Goal: Information Seeking & Learning: Learn about a topic

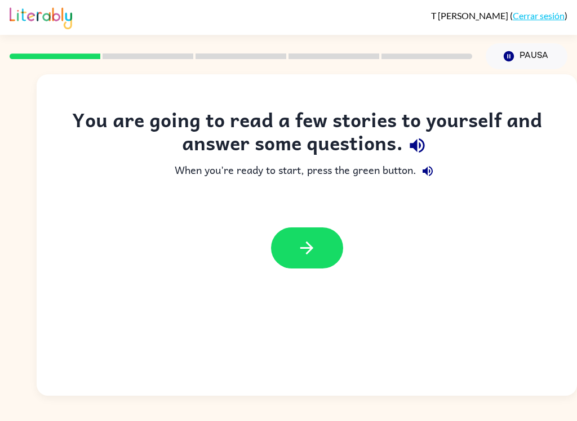
click at [301, 256] on icon "button" at bounding box center [307, 248] width 20 height 20
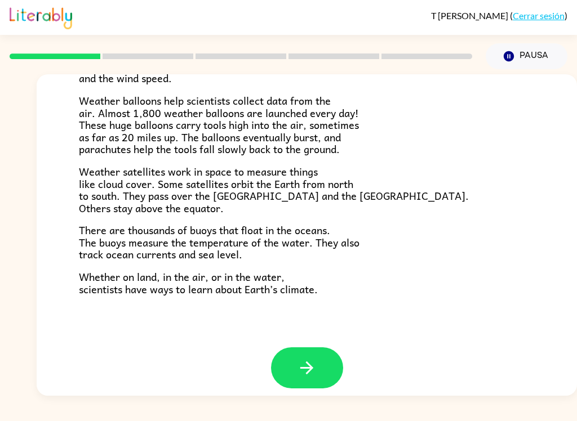
scroll to position [305, 0]
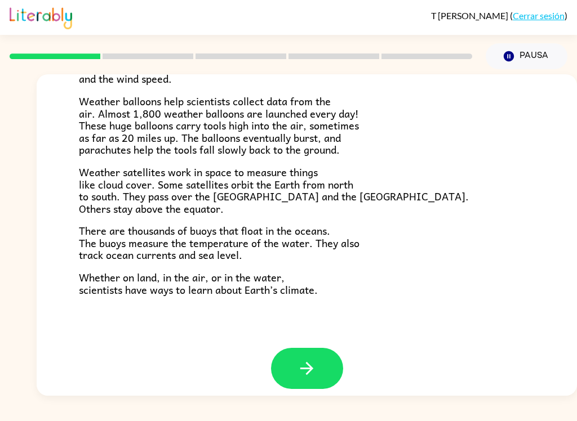
click at [325, 367] on button "button" at bounding box center [307, 368] width 72 height 41
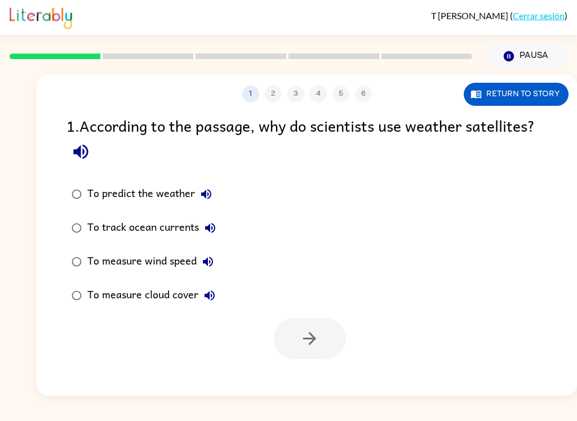
scroll to position [0, 0]
click at [72, 157] on icon "button" at bounding box center [81, 152] width 20 height 20
click at [538, 81] on div "1 2 3 4 5 6 Return to story" at bounding box center [307, 88] width 540 height 28
click at [530, 104] on button "Return to story" at bounding box center [516, 94] width 105 height 23
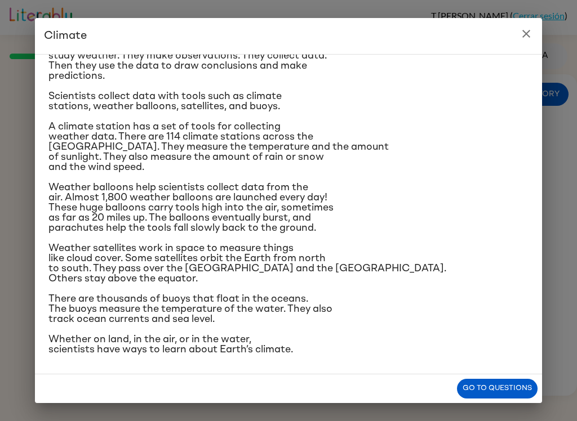
scroll to position [208, 0]
click at [513, 37] on h2 "Climate" at bounding box center [288, 36] width 507 height 36
click at [519, 37] on icon "close" at bounding box center [526, 34] width 14 height 14
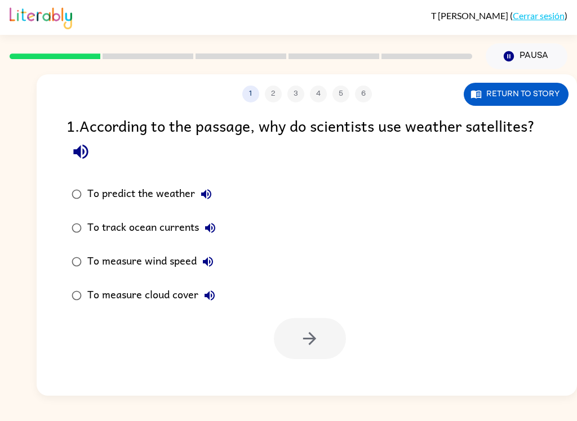
click at [208, 199] on icon "button" at bounding box center [206, 194] width 10 height 10
click at [213, 220] on button "To track ocean currents" at bounding box center [210, 228] width 23 height 23
click at [215, 254] on button "To measure wind speed" at bounding box center [208, 262] width 23 height 23
click at [218, 254] on div "To measure wind speed" at bounding box center [153, 262] width 132 height 23
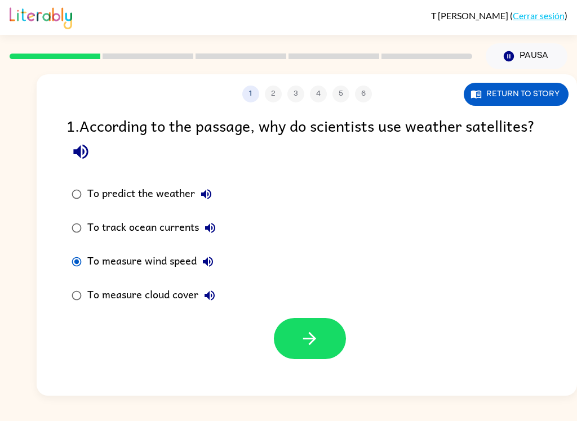
click at [206, 298] on icon "button" at bounding box center [210, 296] width 10 height 10
click at [321, 328] on button "button" at bounding box center [310, 338] width 72 height 41
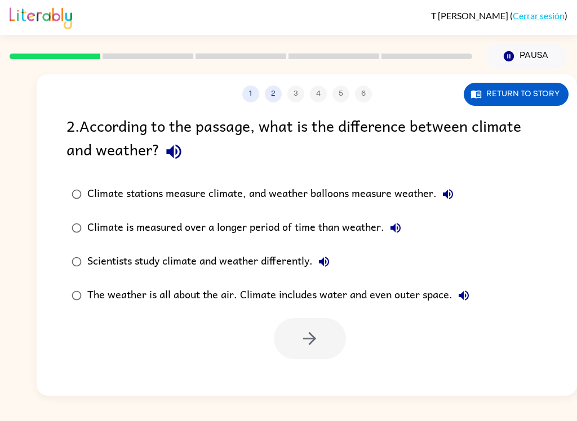
click at [180, 158] on icon "button" at bounding box center [174, 152] width 20 height 20
click at [459, 193] on button "Climate stations measure climate, and weather balloons measure weather." at bounding box center [448, 194] width 23 height 23
click at [399, 237] on button "Climate is measured over a longer period of time than weather." at bounding box center [395, 228] width 23 height 23
click at [334, 265] on button "Scientists study climate and weather differently." at bounding box center [324, 262] width 23 height 23
click at [462, 298] on icon "button" at bounding box center [464, 296] width 10 height 10
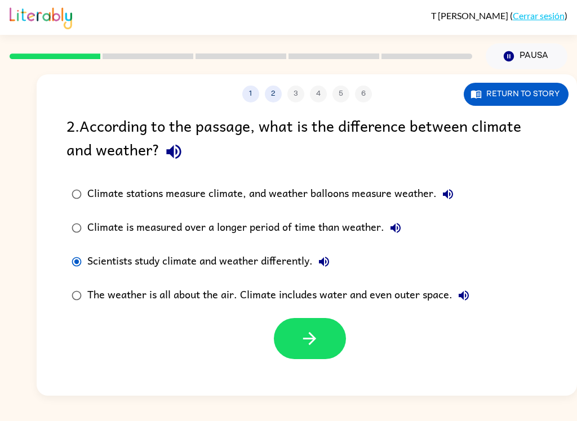
click at [323, 345] on button "button" at bounding box center [310, 338] width 72 height 41
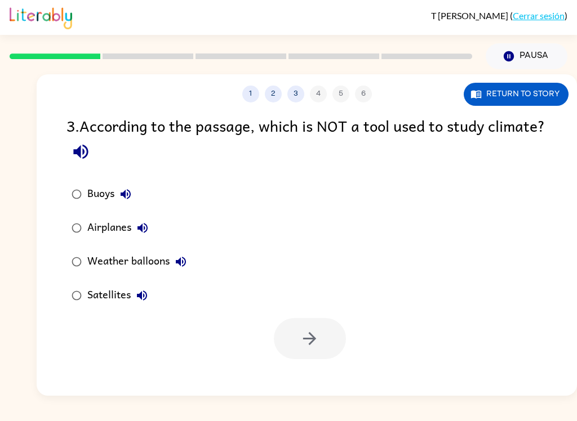
click at [95, 161] on button "button" at bounding box center [80, 151] width 29 height 29
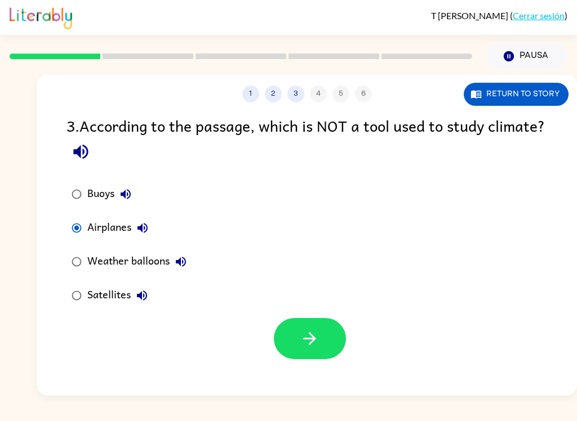
click at [309, 343] on icon "button" at bounding box center [310, 339] width 20 height 20
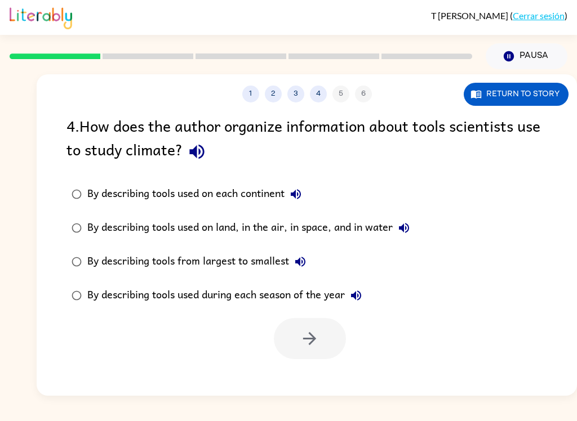
click at [192, 166] on button "button" at bounding box center [197, 151] width 29 height 29
click at [200, 153] on icon "button" at bounding box center [196, 152] width 15 height 15
click at [205, 157] on icon "button" at bounding box center [197, 152] width 20 height 20
click at [303, 193] on icon "button" at bounding box center [296, 195] width 14 height 14
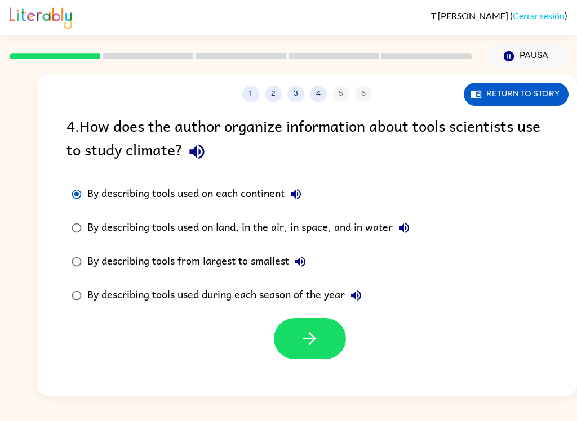
click at [415, 232] on button "By describing tools used on land, in the air, in space, and in water" at bounding box center [404, 228] width 23 height 23
click at [294, 272] on div "By describing tools from largest to smallest" at bounding box center [199, 262] width 224 height 23
click at [305, 264] on icon "button" at bounding box center [301, 262] width 14 height 14
click at [361, 296] on icon "button" at bounding box center [356, 296] width 14 height 14
click at [321, 344] on button "button" at bounding box center [310, 338] width 72 height 41
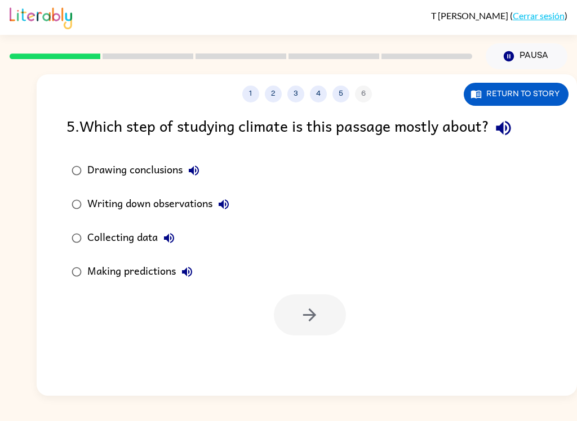
click at [513, 138] on icon "button" at bounding box center [504, 128] width 20 height 20
click at [194, 176] on icon "button" at bounding box center [194, 171] width 14 height 14
click at [220, 204] on icon "button" at bounding box center [224, 204] width 10 height 10
click at [165, 245] on icon "button" at bounding box center [169, 239] width 14 height 14
click at [193, 266] on icon "button" at bounding box center [187, 272] width 14 height 14
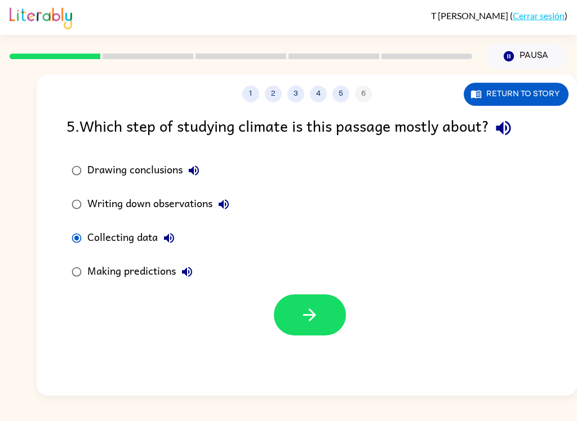
click at [288, 308] on button "button" at bounding box center [310, 315] width 72 height 41
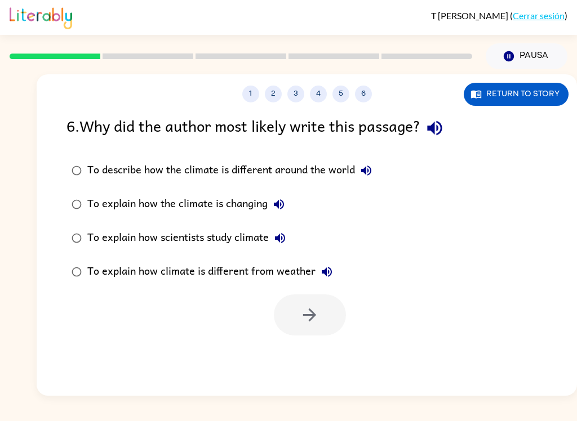
click at [434, 141] on button "button" at bounding box center [434, 128] width 29 height 29
click at [372, 167] on icon "button" at bounding box center [366, 171] width 14 height 14
click at [283, 211] on icon "button" at bounding box center [279, 205] width 14 height 14
click at [287, 245] on icon "button" at bounding box center [280, 239] width 14 height 14
click at [83, 258] on label "To explain how climate is different from weather" at bounding box center [221, 272] width 323 height 34
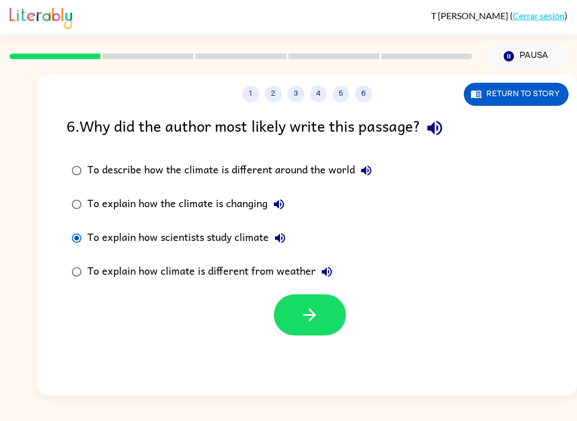
click at [330, 268] on icon "button" at bounding box center [327, 272] width 14 height 14
click at [306, 312] on icon "button" at bounding box center [310, 315] width 20 height 20
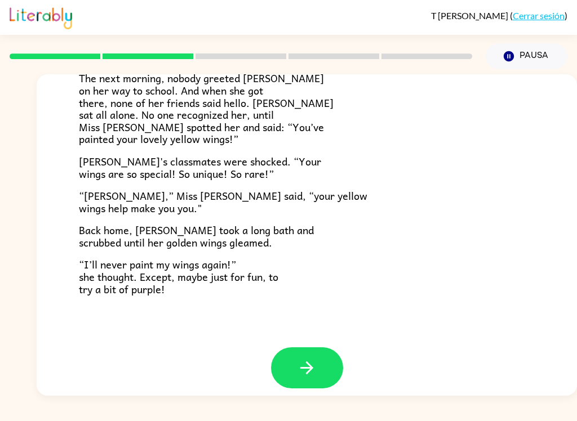
scroll to position [305, 0]
click at [318, 352] on button "button" at bounding box center [307, 368] width 72 height 41
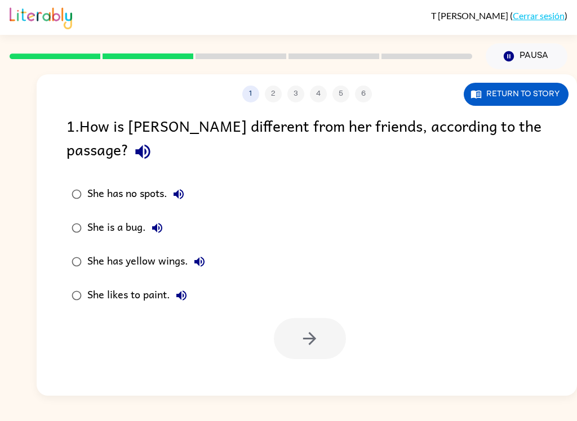
scroll to position [0, 0]
click at [150, 145] on icon "button" at bounding box center [142, 152] width 15 height 15
click at [97, 251] on div "She has yellow wings." at bounding box center [148, 262] width 123 height 23
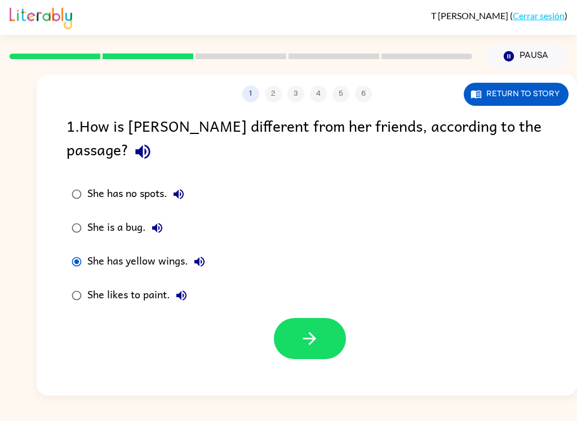
click at [303, 329] on icon "button" at bounding box center [310, 339] width 20 height 20
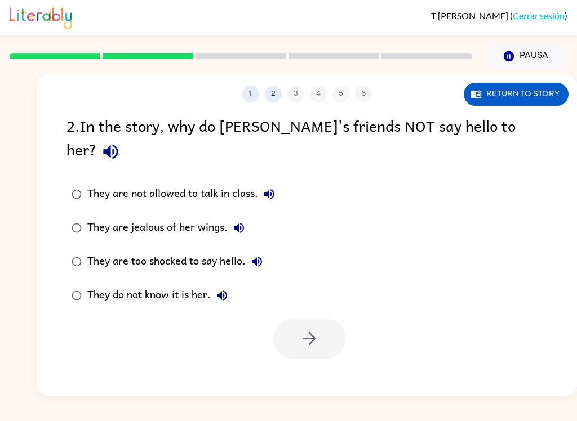
click at [125, 137] on button "button" at bounding box center [110, 151] width 29 height 29
click at [232, 285] on button "They do not know it is her." at bounding box center [222, 296] width 23 height 23
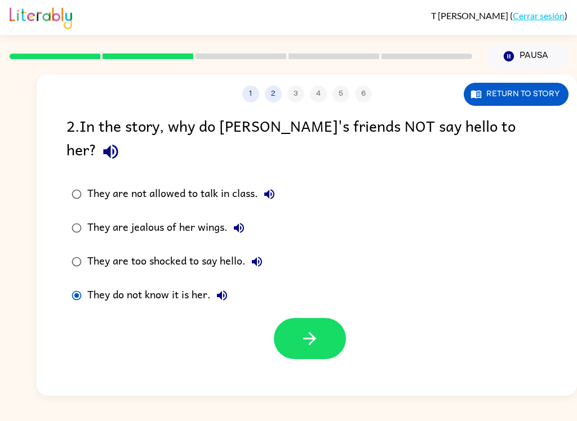
click at [315, 329] on icon "button" at bounding box center [310, 339] width 20 height 20
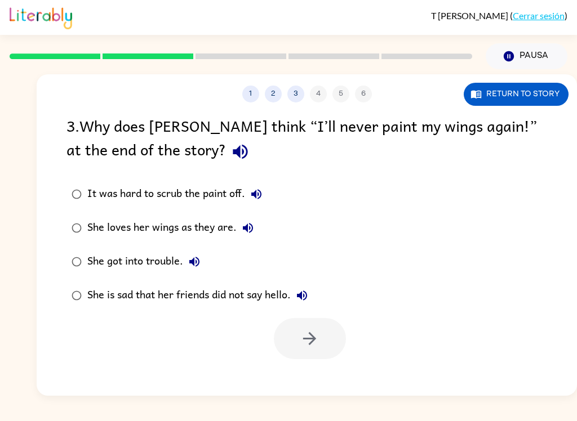
click at [230, 162] on icon "button" at bounding box center [240, 152] width 20 height 20
click at [252, 229] on icon "button" at bounding box center [248, 228] width 10 height 10
click at [309, 290] on icon "button" at bounding box center [302, 296] width 14 height 14
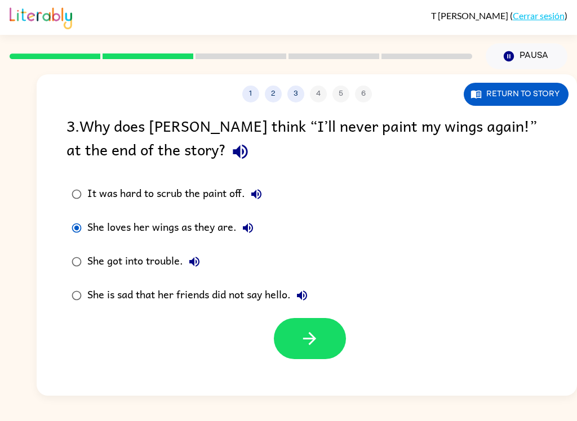
click at [310, 341] on icon "button" at bounding box center [310, 339] width 20 height 20
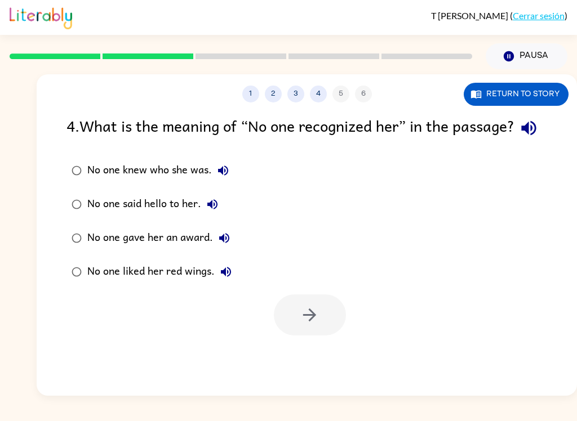
click at [521, 136] on icon "button" at bounding box center [528, 128] width 15 height 15
click at [227, 182] on button "No one knew who she was." at bounding box center [223, 170] width 23 height 23
click at [208, 210] on icon "button" at bounding box center [212, 204] width 10 height 10
click at [227, 245] on icon "button" at bounding box center [224, 239] width 14 height 14
click at [224, 245] on icon "button" at bounding box center [224, 239] width 14 height 14
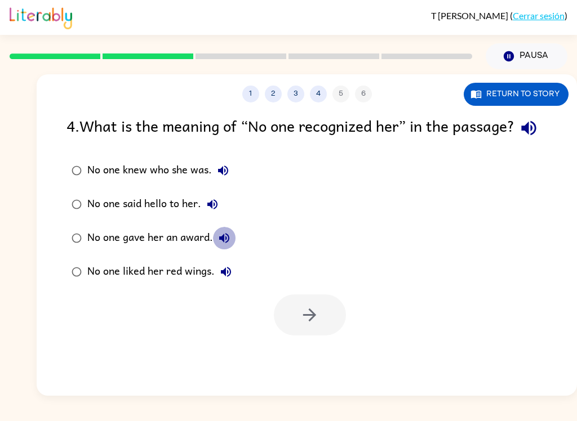
click at [220, 245] on icon "button" at bounding box center [224, 239] width 14 height 14
click at [224, 245] on icon "button" at bounding box center [224, 239] width 14 height 14
click at [230, 245] on icon "button" at bounding box center [224, 239] width 14 height 14
click at [225, 283] on button "No one liked her red wings." at bounding box center [226, 272] width 23 height 23
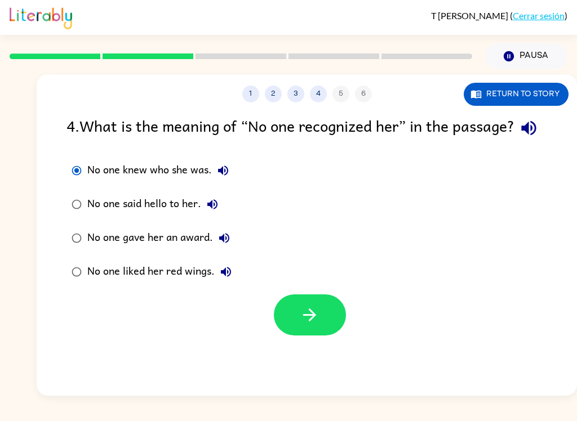
click at [306, 325] on icon "button" at bounding box center [310, 315] width 20 height 20
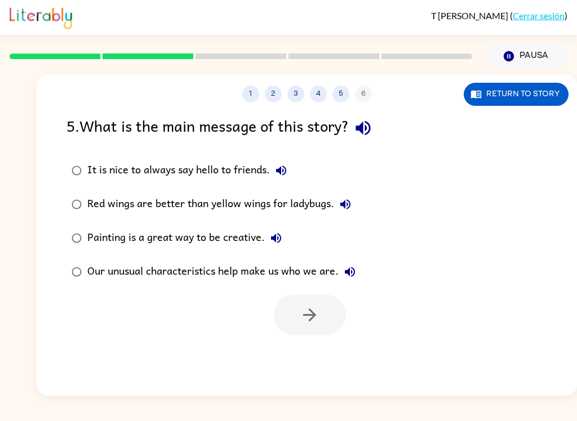
click at [348, 143] on div "5 . What is the main message of this story?" at bounding box center [306, 128] width 481 height 29
click at [377, 132] on button "button" at bounding box center [363, 128] width 29 height 29
click at [357, 279] on icon "button" at bounding box center [350, 272] width 14 height 14
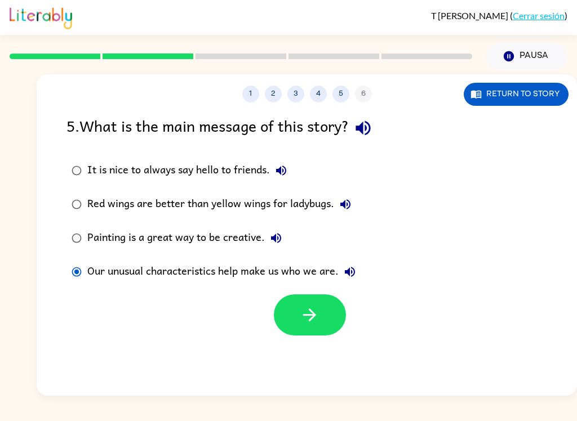
click at [317, 318] on icon "button" at bounding box center [310, 315] width 20 height 20
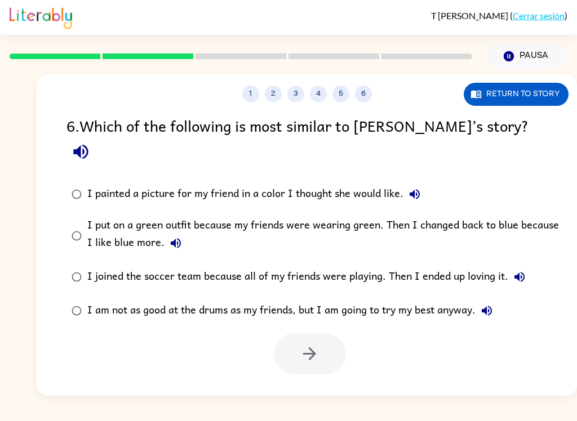
click at [91, 142] on icon "button" at bounding box center [81, 152] width 20 height 20
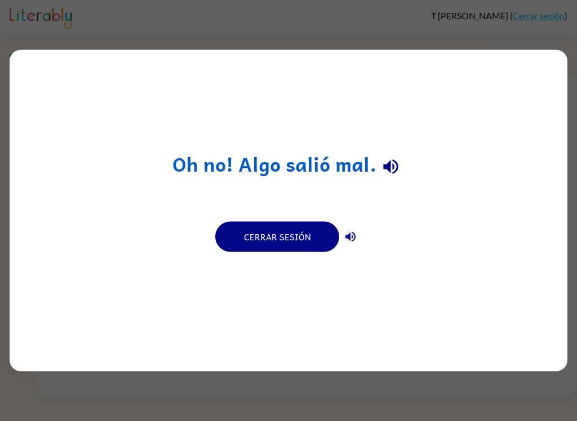
click at [453, 155] on div "Oh no! Algo salió mal. Cerrar sesión" at bounding box center [289, 211] width 558 height 322
click at [358, 61] on div "Oh no! Algo salió mal. Cerrar sesión" at bounding box center [289, 211] width 558 height 322
click at [348, 247] on button "button" at bounding box center [350, 237] width 23 height 23
click at [399, 172] on icon "button" at bounding box center [391, 167] width 20 height 20
click at [304, 230] on button "Cerrar sesión" at bounding box center [277, 237] width 124 height 30
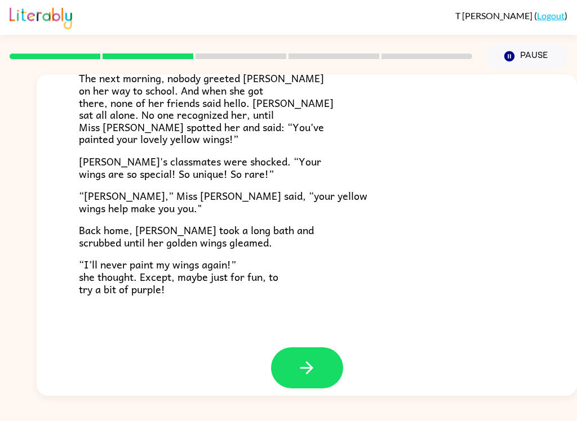
scroll to position [305, 0]
click at [319, 353] on button "button" at bounding box center [307, 368] width 72 height 41
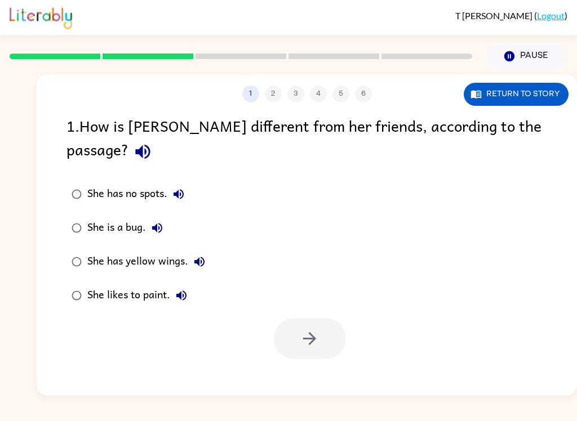
scroll to position [0, 0]
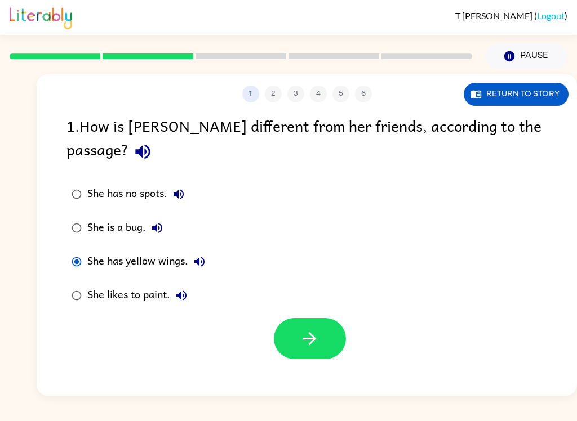
click at [316, 329] on icon "button" at bounding box center [310, 339] width 20 height 20
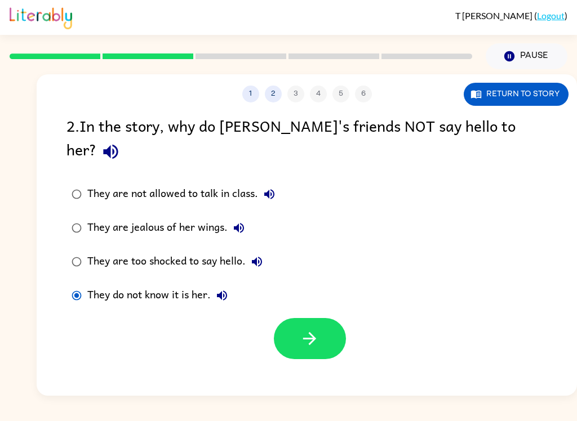
click at [326, 322] on button "button" at bounding box center [310, 338] width 72 height 41
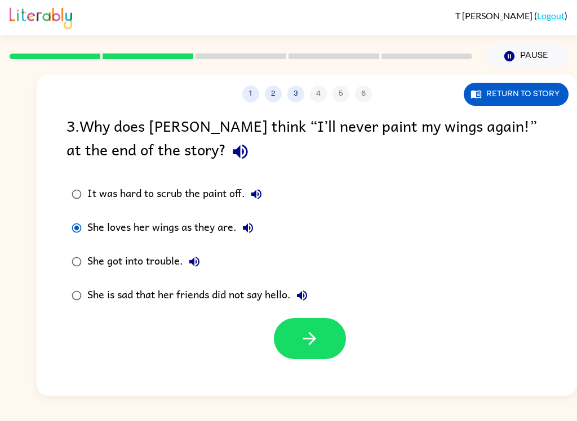
click at [331, 359] on button "button" at bounding box center [310, 338] width 72 height 41
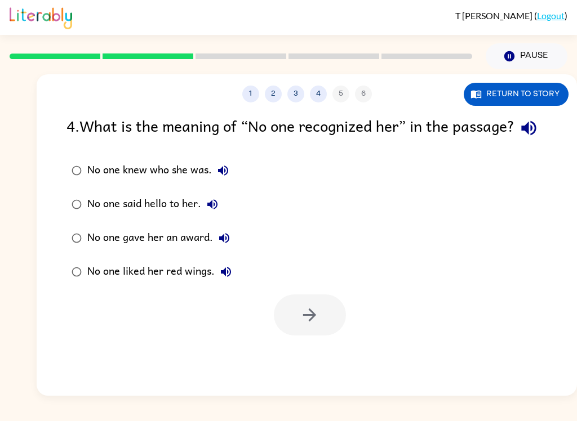
click at [514, 143] on button "button" at bounding box center [528, 128] width 29 height 29
click at [63, 161] on div "4 . What is the meaning of “No one recognized her” in the passage? No one knew …" at bounding box center [307, 225] width 540 height 222
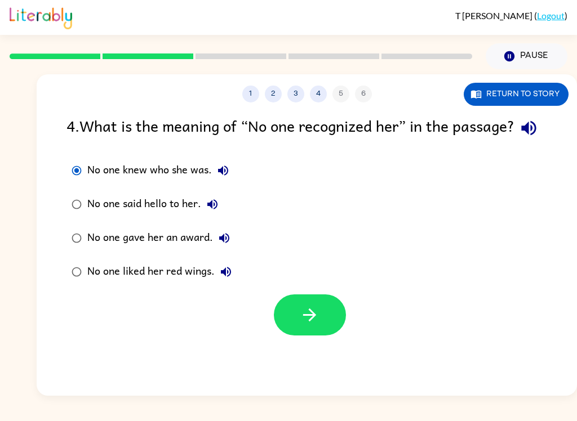
click at [329, 336] on button "button" at bounding box center [310, 315] width 72 height 41
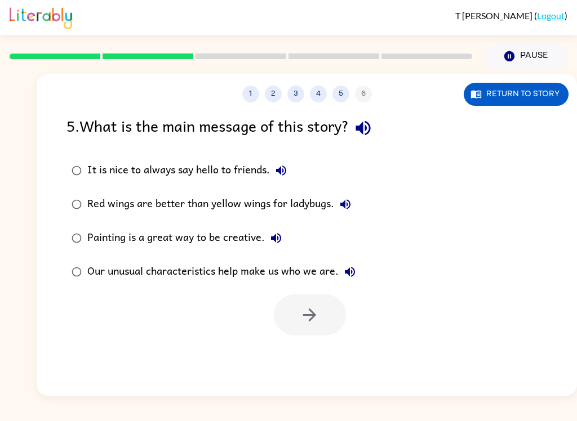
click at [367, 132] on icon "button" at bounding box center [362, 128] width 15 height 15
click at [359, 278] on button "Our unusual characteristics help make us who we are." at bounding box center [350, 272] width 23 height 23
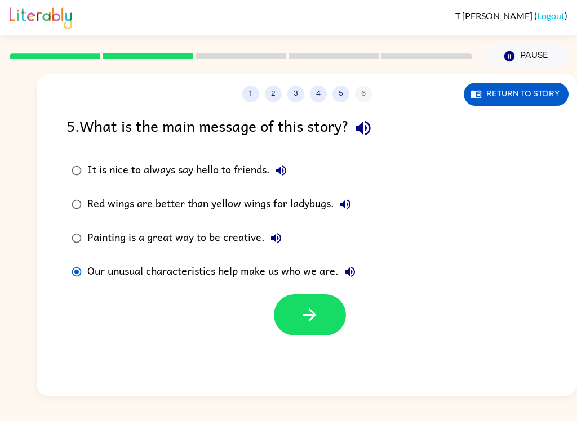
click at [316, 323] on icon "button" at bounding box center [310, 315] width 20 height 20
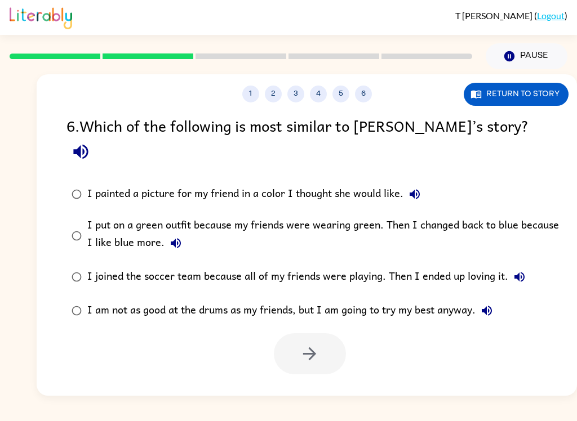
click at [88, 145] on icon "button" at bounding box center [80, 152] width 15 height 15
click at [428, 177] on label "I painted a picture for my friend in a color I thought she would like." at bounding box center [314, 194] width 508 height 34
click at [405, 183] on button "I painted a picture for my friend in a color I thought she would like." at bounding box center [414, 194] width 23 height 23
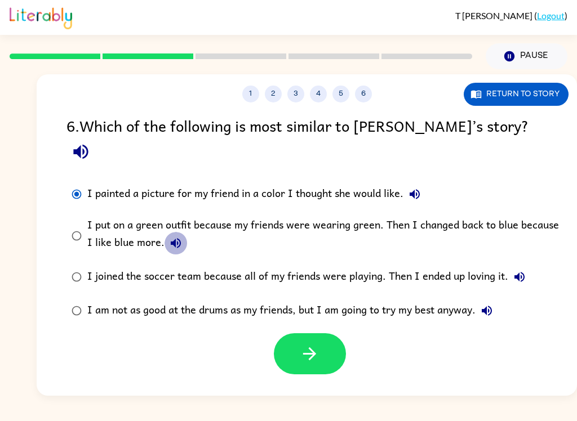
click at [172, 232] on button "I put on a green outfit because my friends were wearing green. Then I changed b…" at bounding box center [176, 243] width 23 height 23
click at [539, 236] on label "I put on a green outfit because my friends were wearing green. Then I changed b…" at bounding box center [314, 235] width 508 height 49
click at [538, 236] on label "I put on a green outfit because my friends were wearing green. Then I changed b…" at bounding box center [314, 235] width 508 height 49
click at [535, 260] on label "I joined the soccer team because all of my friends were playing. Then I ended u…" at bounding box center [314, 277] width 508 height 34
click at [519, 270] on icon "button" at bounding box center [520, 277] width 14 height 14
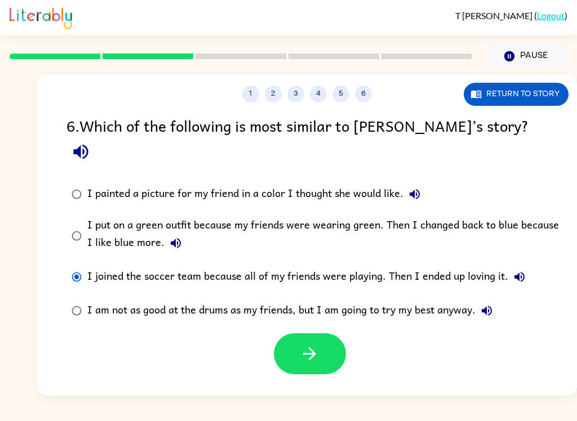
click at [487, 304] on icon "button" at bounding box center [487, 311] width 14 height 14
click at [327, 350] on button "button" at bounding box center [310, 354] width 72 height 41
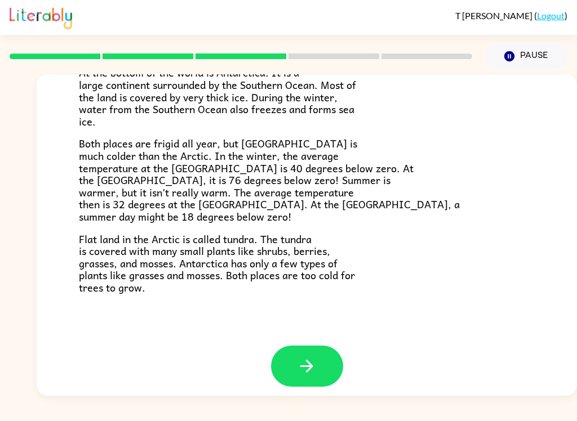
scroll to position [229, 0]
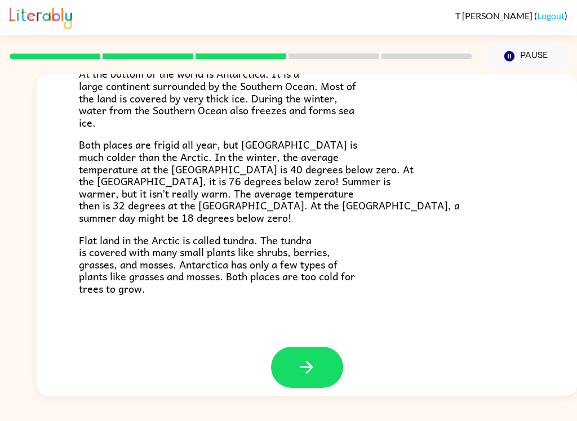
click at [40, 137] on div "The Arctic and Antarctica Have you heard of the Arctic and Antarctica? What do …" at bounding box center [307, 96] width 540 height 501
click at [297, 367] on icon "button" at bounding box center [307, 368] width 20 height 20
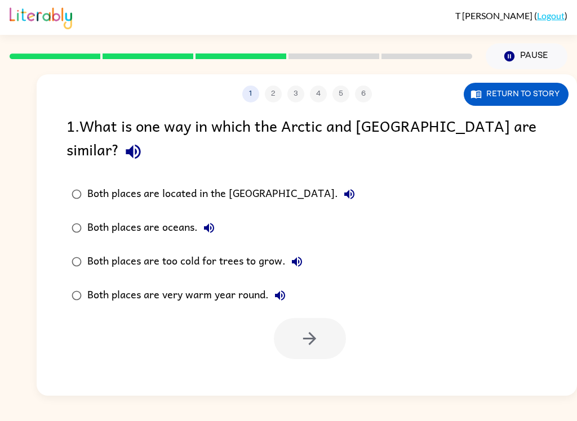
scroll to position [0, 0]
click at [148, 137] on button "button" at bounding box center [133, 151] width 29 height 29
click at [148, 142] on button "button" at bounding box center [133, 151] width 29 height 29
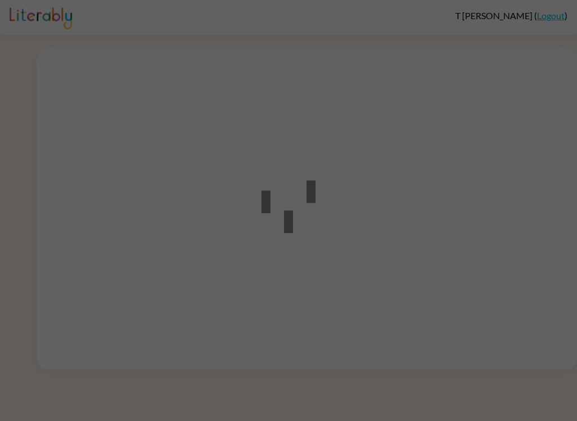
click at [518, 270] on div at bounding box center [288, 210] width 577 height 421
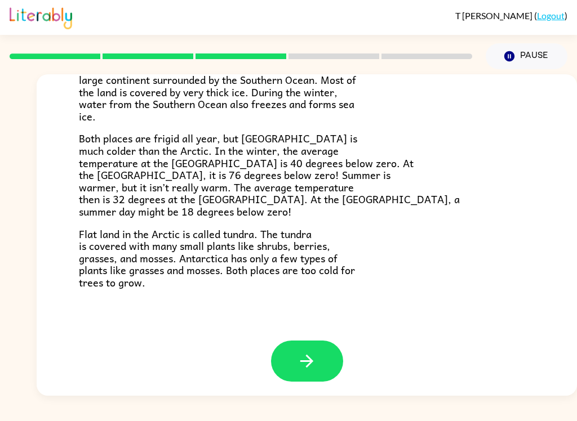
scroll to position [229, 0]
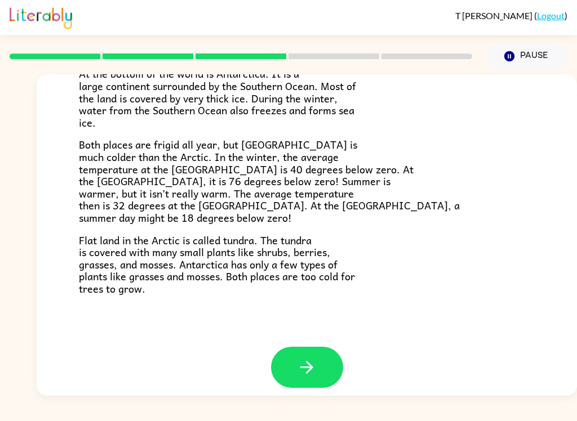
click at [298, 376] on button "button" at bounding box center [307, 367] width 72 height 41
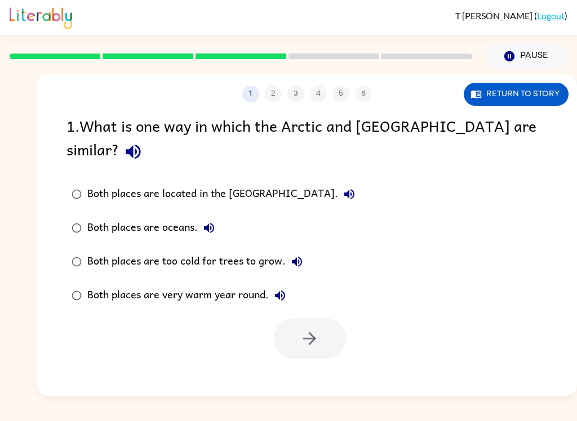
click at [143, 142] on icon "button" at bounding box center [133, 152] width 20 height 20
click at [96, 254] on label "Both places are too cold for trees to grow." at bounding box center [213, 262] width 306 height 34
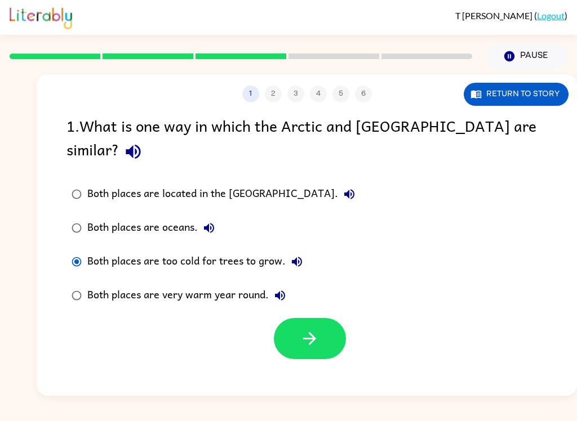
click at [301, 329] on icon "button" at bounding box center [310, 339] width 20 height 20
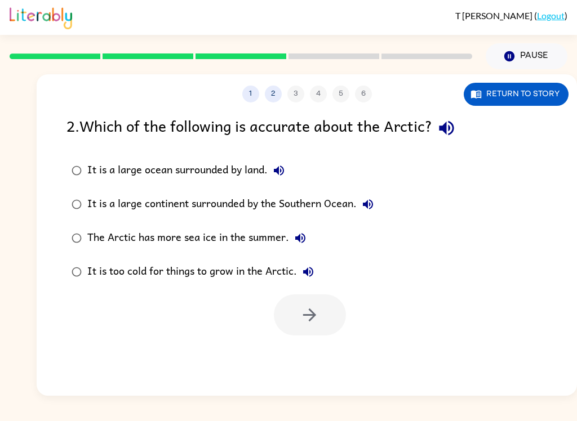
click at [461, 127] on button "button" at bounding box center [446, 128] width 29 height 29
click at [520, 95] on button "Return to story" at bounding box center [516, 94] width 105 height 23
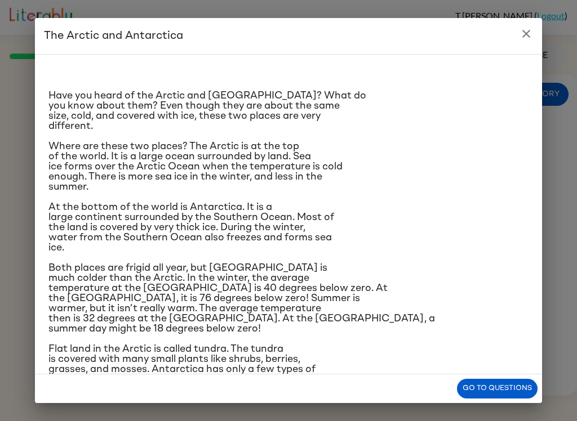
click at [509, 39] on h2 "The Arctic and Antarctica" at bounding box center [288, 36] width 507 height 36
click at [511, 53] on h2 "The Arctic and Antarctica" at bounding box center [288, 36] width 507 height 36
click at [517, 39] on button "close" at bounding box center [526, 34] width 23 height 23
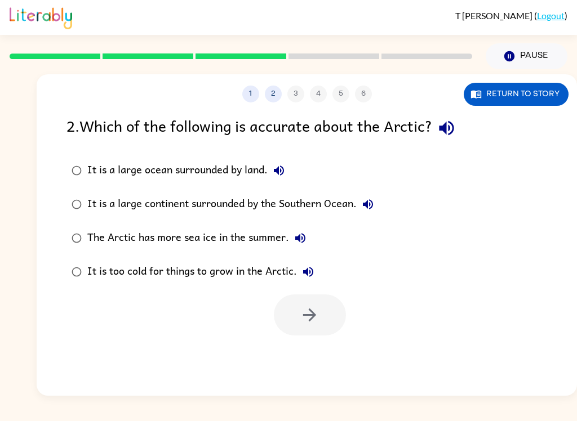
click at [527, 89] on button "Return to story" at bounding box center [516, 94] width 105 height 23
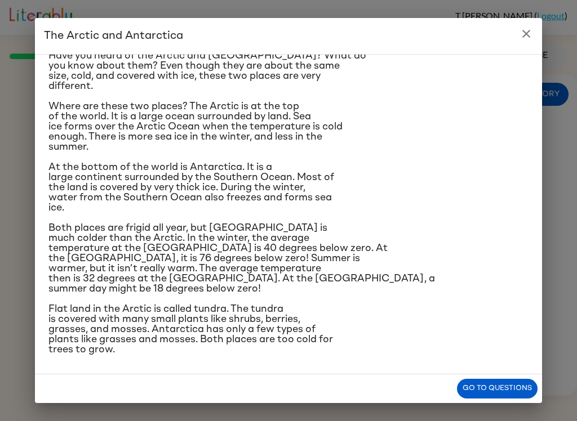
scroll to position [113, 0]
click at [522, 43] on button "close" at bounding box center [526, 34] width 23 height 23
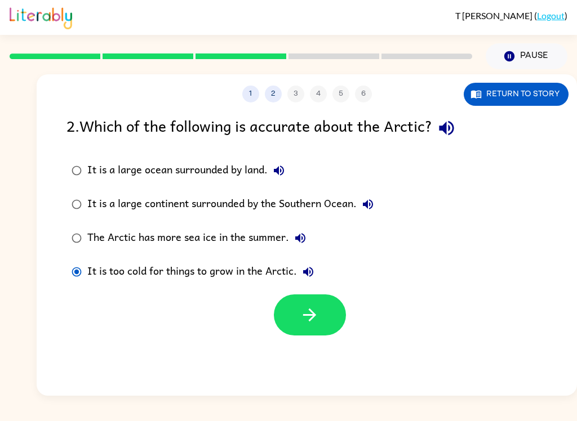
click at [296, 329] on button "button" at bounding box center [310, 315] width 72 height 41
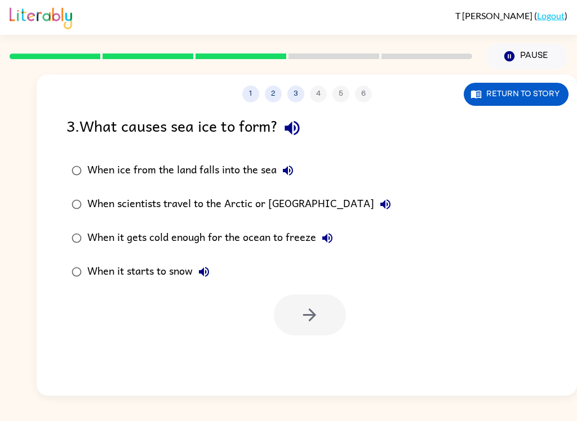
click at [302, 138] on icon "button" at bounding box center [292, 128] width 20 height 20
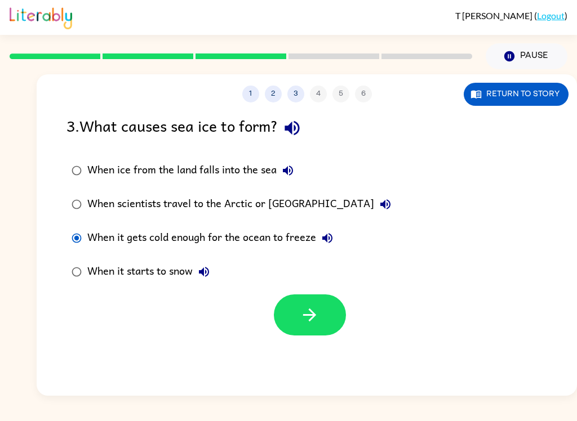
click at [303, 319] on icon "button" at bounding box center [310, 315] width 20 height 20
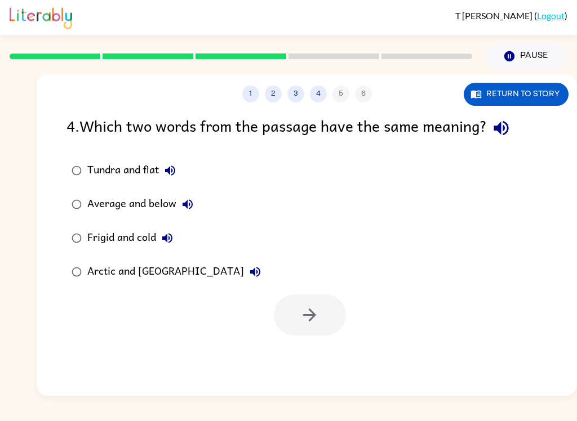
click at [515, 127] on button "button" at bounding box center [501, 128] width 29 height 29
click at [64, 214] on label "Average and below" at bounding box center [166, 205] width 212 height 34
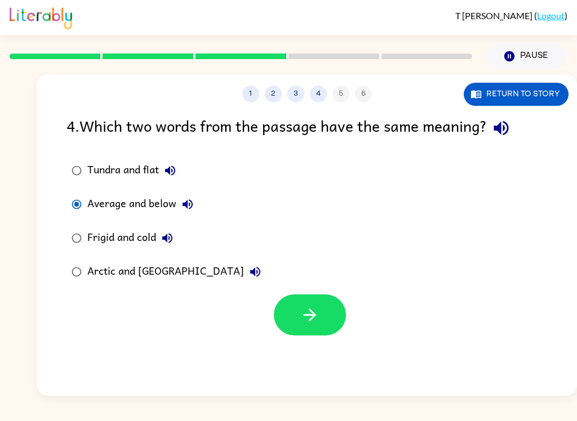
click at [295, 315] on button "button" at bounding box center [310, 315] width 72 height 41
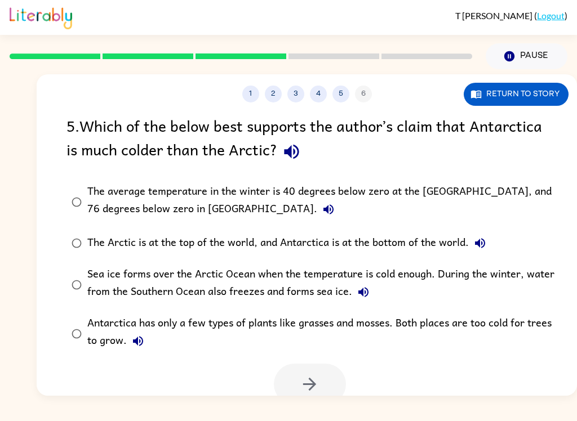
click at [290, 166] on button "button" at bounding box center [291, 151] width 29 height 29
click at [322, 210] on icon "button" at bounding box center [329, 210] width 14 height 14
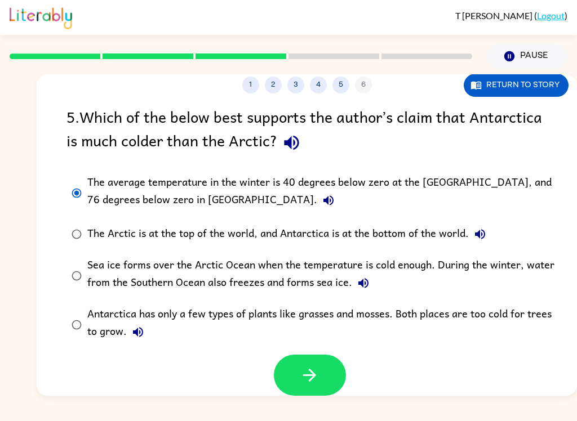
scroll to position [10, 0]
click at [297, 371] on button "button" at bounding box center [310, 375] width 72 height 41
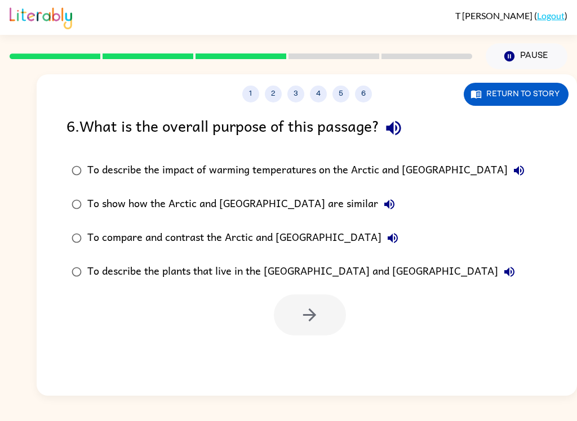
scroll to position [0, 0]
click at [406, 113] on div "1 2 3 4 5 6 Return to story 6 . What is the overall purpose of this passage? To…" at bounding box center [307, 235] width 540 height 322
click at [389, 136] on icon "button" at bounding box center [394, 128] width 20 height 20
click at [477, 161] on label "To describe the impact of warming temperatures on the Arctic and [GEOGRAPHIC_DA…" at bounding box center [297, 171] width 475 height 34
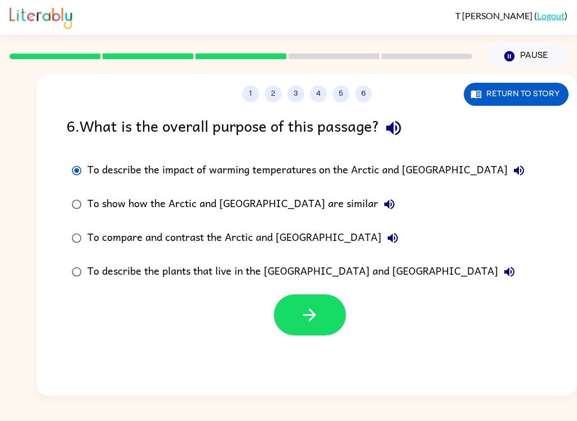
click at [508, 172] on button "To describe the impact of warming temperatures on the Arctic and [GEOGRAPHIC_DA…" at bounding box center [519, 170] width 23 height 23
click at [337, 181] on div "To describe the impact of warming temperatures on the Arctic and [GEOGRAPHIC_DA…" at bounding box center [308, 170] width 443 height 23
click at [337, 171] on div "To describe the impact of warming temperatures on the Arctic and [GEOGRAPHIC_DA…" at bounding box center [308, 170] width 443 height 23
click at [383, 209] on icon "button" at bounding box center [390, 205] width 14 height 14
click at [381, 240] on button "To compare and contrast the Arctic and [GEOGRAPHIC_DATA]" at bounding box center [392, 238] width 23 height 23
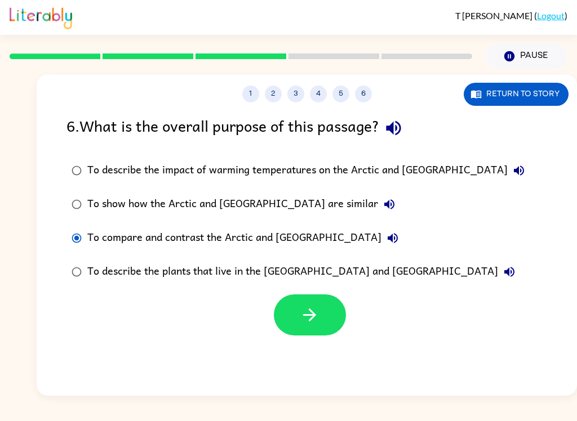
click at [318, 314] on icon "button" at bounding box center [310, 315] width 20 height 20
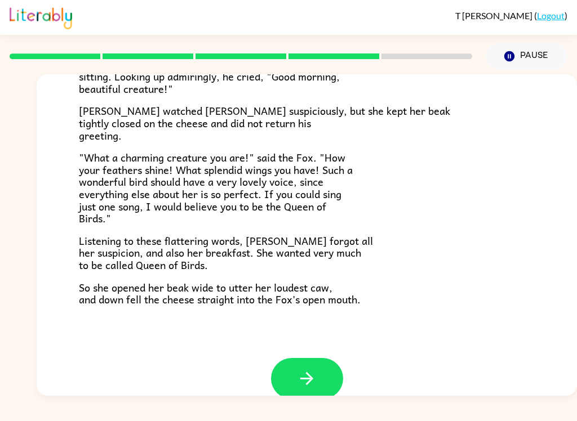
scroll to position [207, 0]
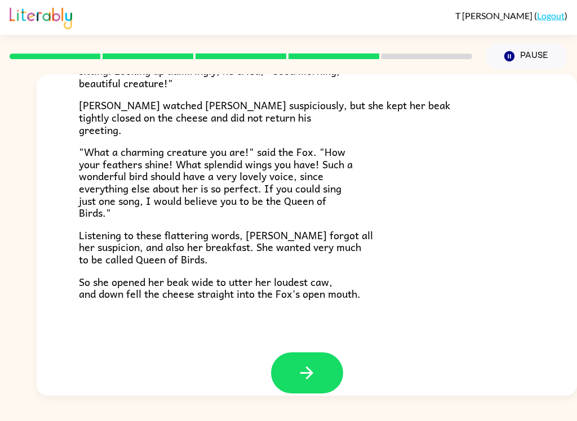
click at [330, 371] on button "button" at bounding box center [307, 373] width 72 height 41
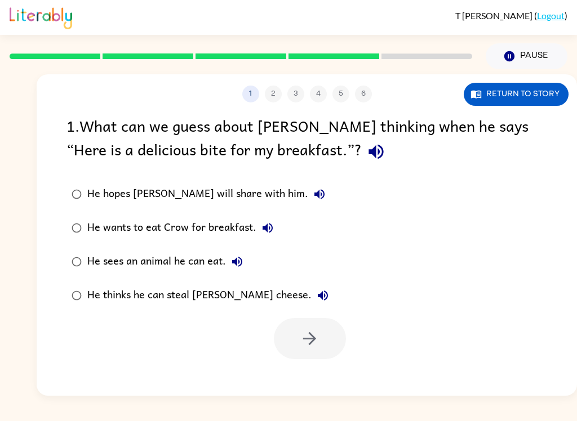
scroll to position [0, 0]
click at [362, 152] on button "button" at bounding box center [376, 151] width 29 height 29
click at [362, 155] on button "button" at bounding box center [376, 151] width 29 height 29
click at [366, 161] on icon "button" at bounding box center [376, 152] width 20 height 20
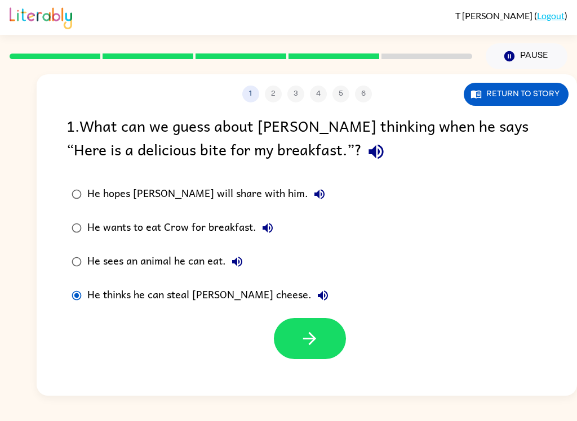
click at [318, 354] on button "button" at bounding box center [310, 338] width 72 height 41
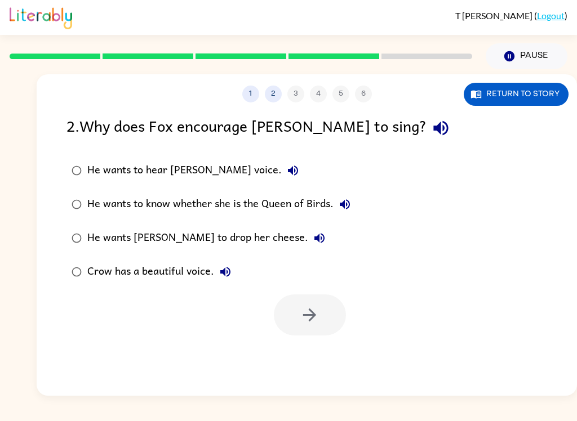
click at [431, 128] on icon "button" at bounding box center [441, 128] width 20 height 20
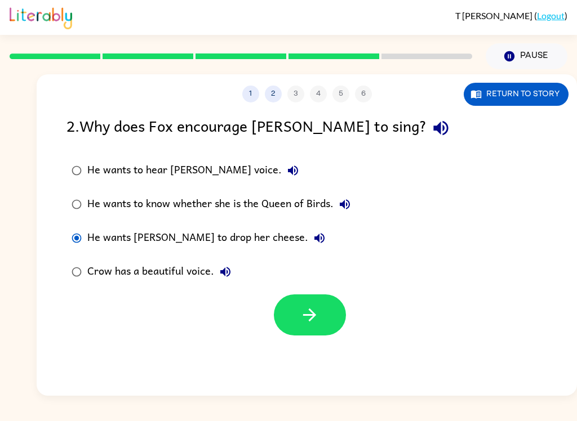
click at [320, 304] on button "button" at bounding box center [310, 315] width 72 height 41
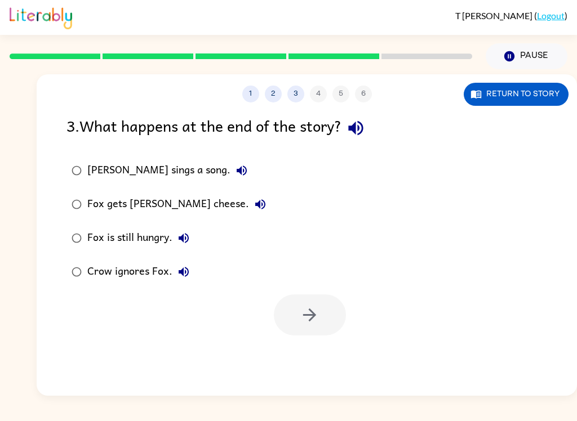
click at [353, 135] on icon "button" at bounding box center [356, 128] width 20 height 20
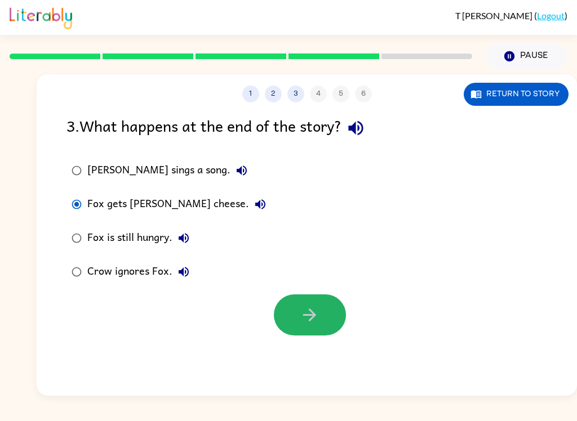
click at [298, 317] on button "button" at bounding box center [310, 315] width 72 height 41
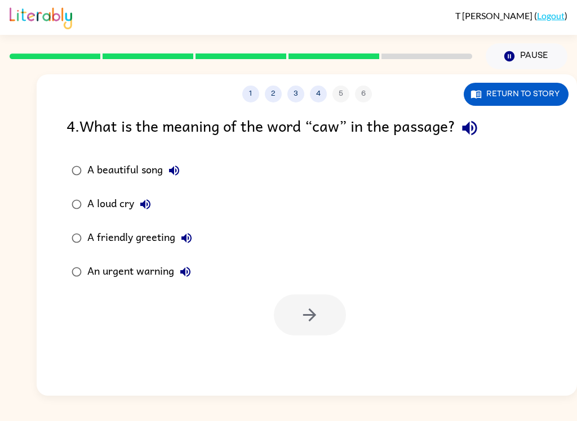
click at [473, 135] on icon "button" at bounding box center [470, 128] width 20 height 20
click at [100, 203] on div "A loud cry" at bounding box center [121, 204] width 69 height 23
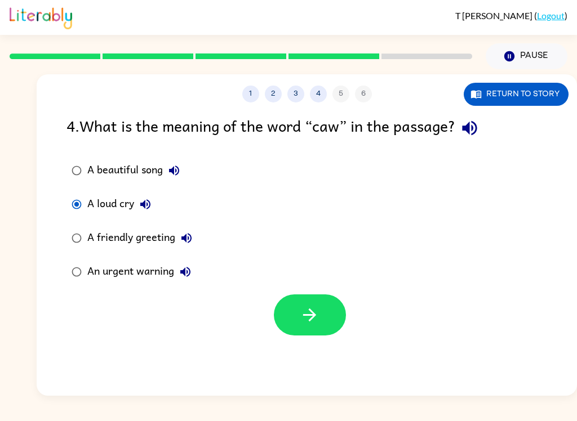
click at [148, 198] on icon "button" at bounding box center [146, 205] width 14 height 14
click at [305, 313] on icon "button" at bounding box center [310, 315] width 20 height 20
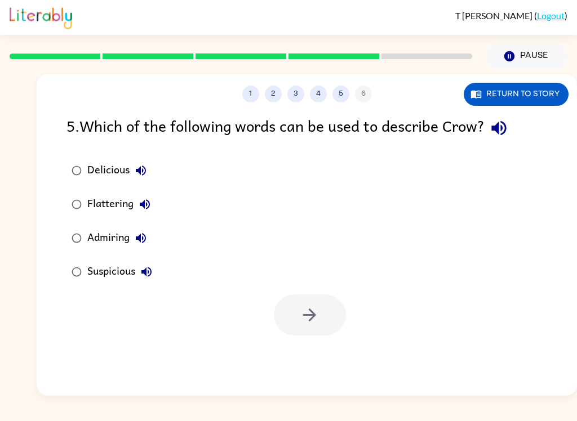
click at [504, 141] on button "button" at bounding box center [499, 128] width 29 height 29
click at [157, 273] on button "Suspicious" at bounding box center [146, 272] width 23 height 23
click at [143, 234] on icon "button" at bounding box center [141, 238] width 10 height 10
click at [146, 207] on icon "button" at bounding box center [145, 205] width 14 height 14
click at [150, 169] on button "Delicious" at bounding box center [141, 170] width 23 height 23
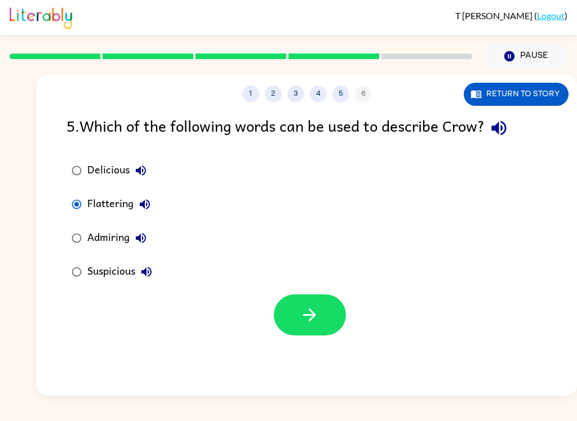
click at [138, 237] on icon "button" at bounding box center [141, 239] width 14 height 14
click at [148, 230] on button "Admiring" at bounding box center [141, 238] width 23 height 23
click at [311, 297] on button "button" at bounding box center [310, 315] width 72 height 41
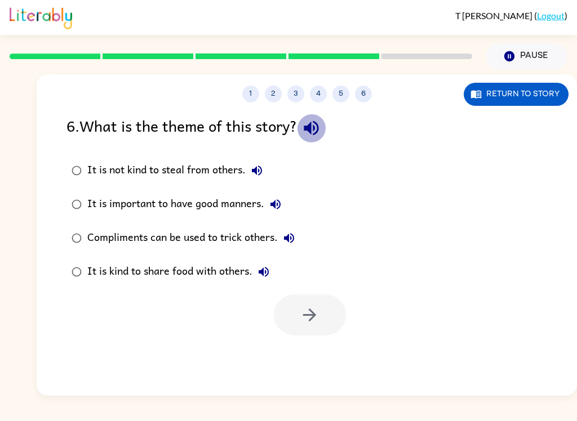
click at [321, 130] on icon "button" at bounding box center [311, 128] width 20 height 20
click at [269, 166] on label "It is not kind to steal from others." at bounding box center [183, 171] width 246 height 34
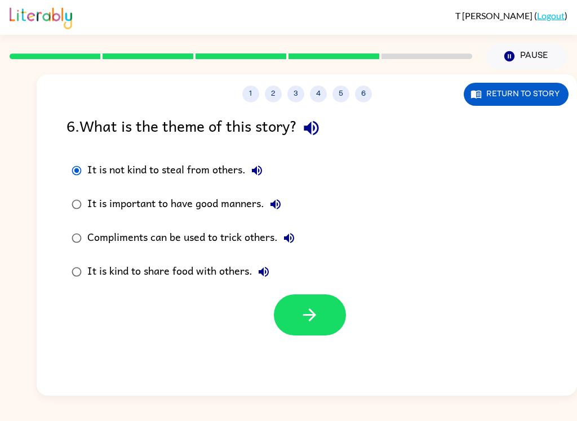
click at [264, 177] on icon "button" at bounding box center [257, 171] width 14 height 14
click at [277, 208] on icon "button" at bounding box center [276, 205] width 14 height 14
click at [294, 243] on icon "button" at bounding box center [289, 239] width 14 height 14
click at [264, 275] on icon "button" at bounding box center [264, 272] width 10 height 10
click at [292, 321] on button "button" at bounding box center [310, 315] width 72 height 41
